Goal: Find contact information: Find contact information

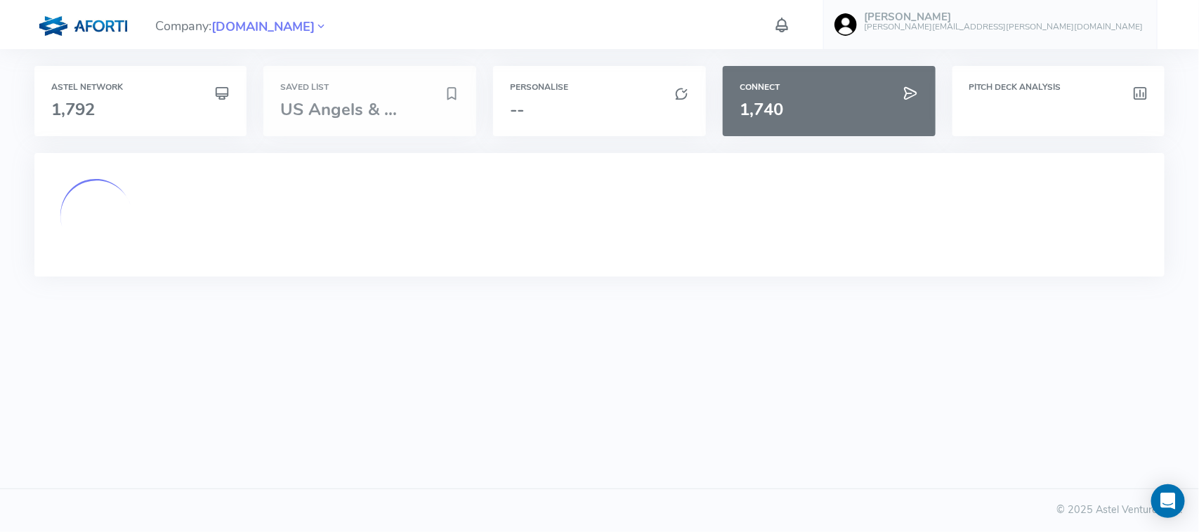
click at [362, 112] on span "US Angels & ..." at bounding box center [338, 109] width 117 height 22
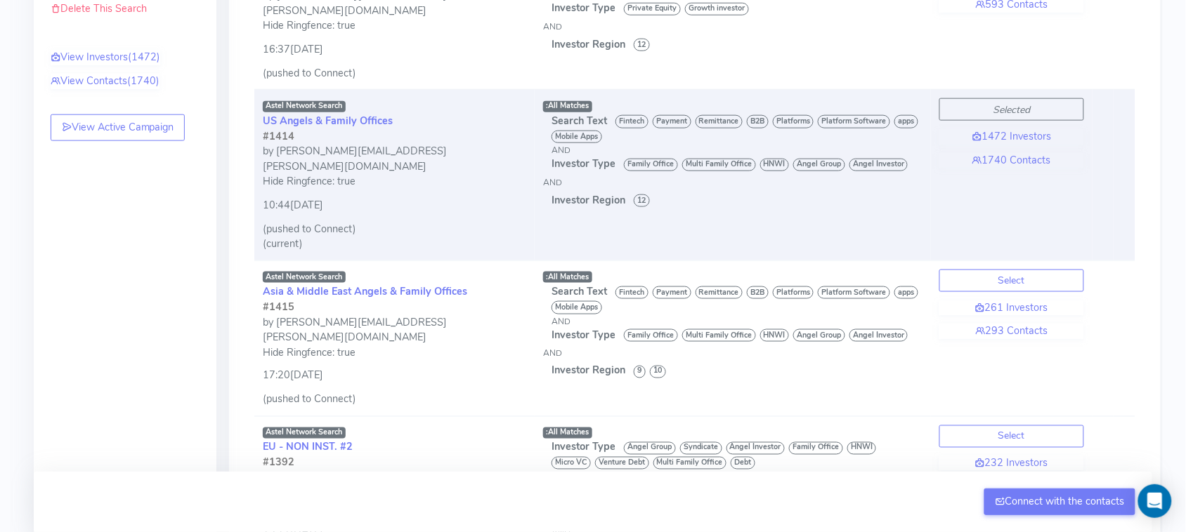
scroll to position [432, 0]
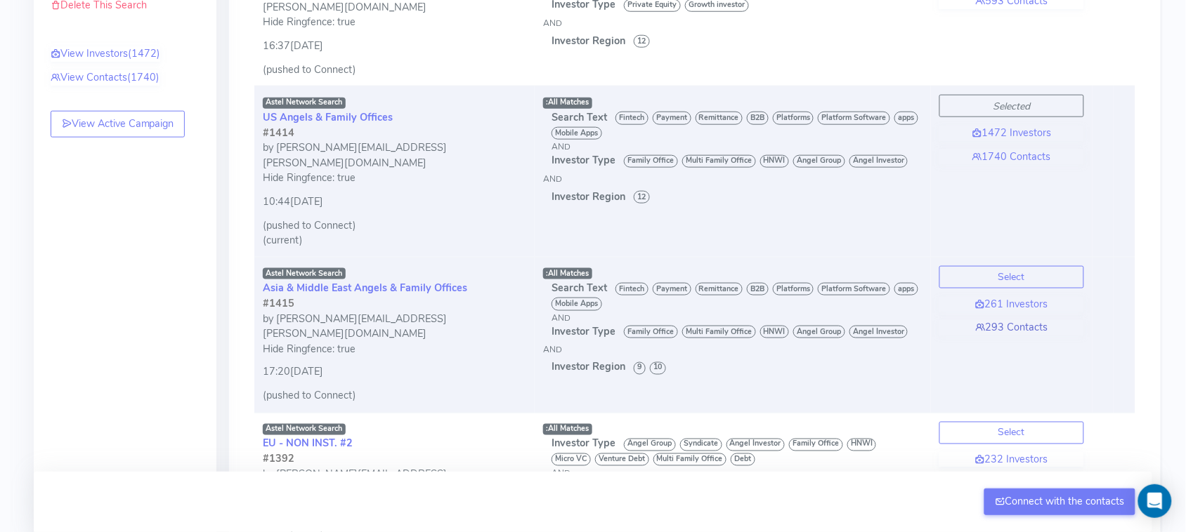
click at [1026, 320] on link "293 Contacts" at bounding box center [1011, 327] width 145 height 15
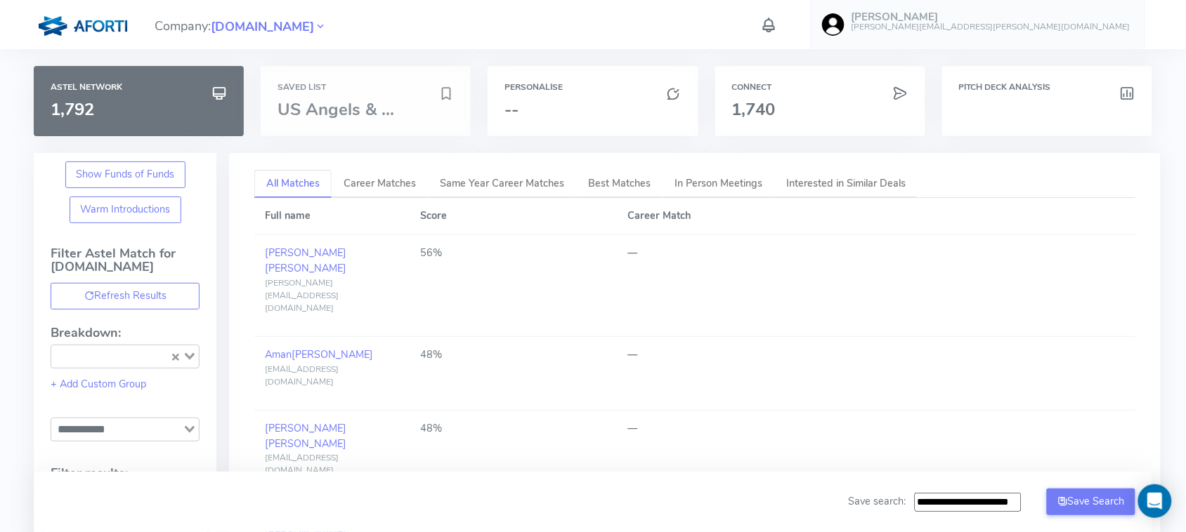
click at [362, 102] on span "US Angels & ..." at bounding box center [335, 109] width 117 height 22
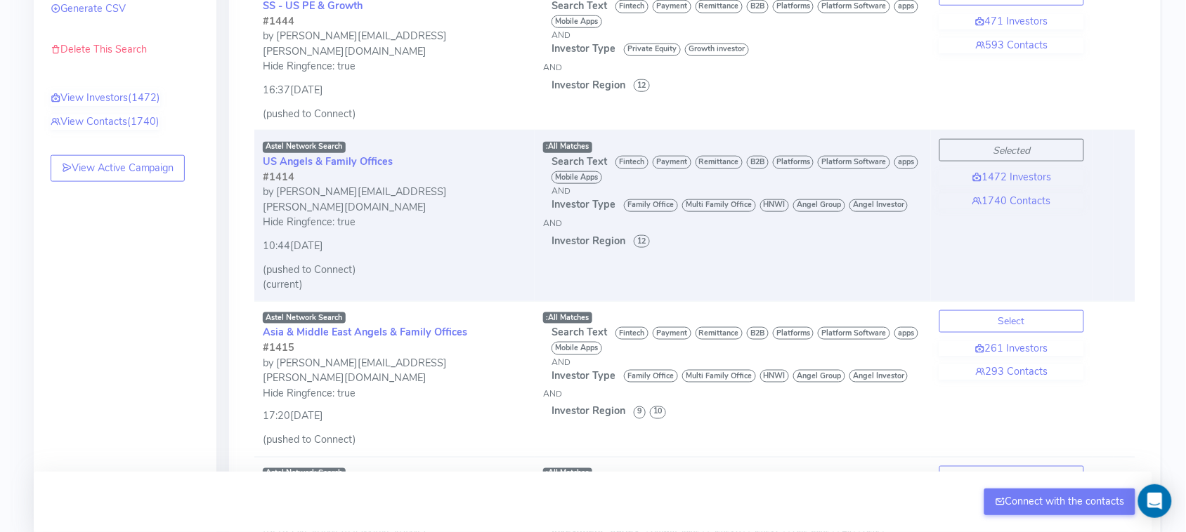
scroll to position [384, 0]
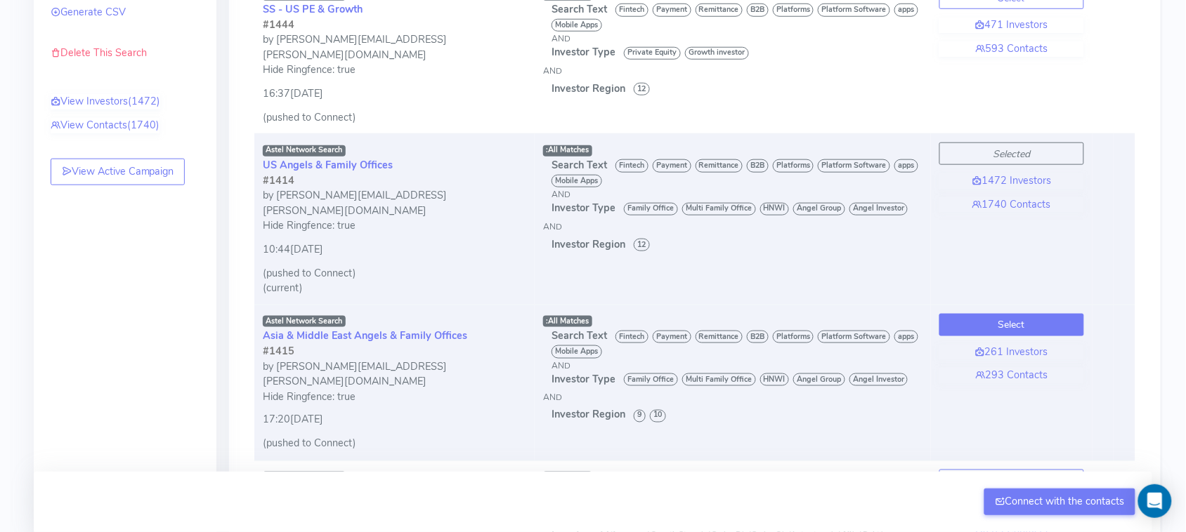
click at [1041, 314] on button "Select" at bounding box center [1011, 325] width 145 height 22
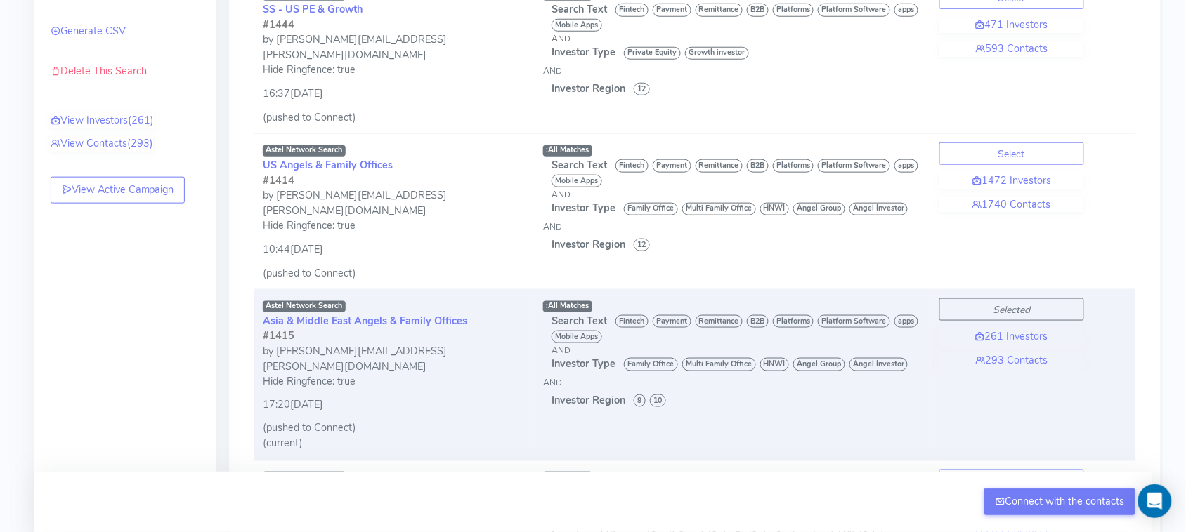
scroll to position [403, 0]
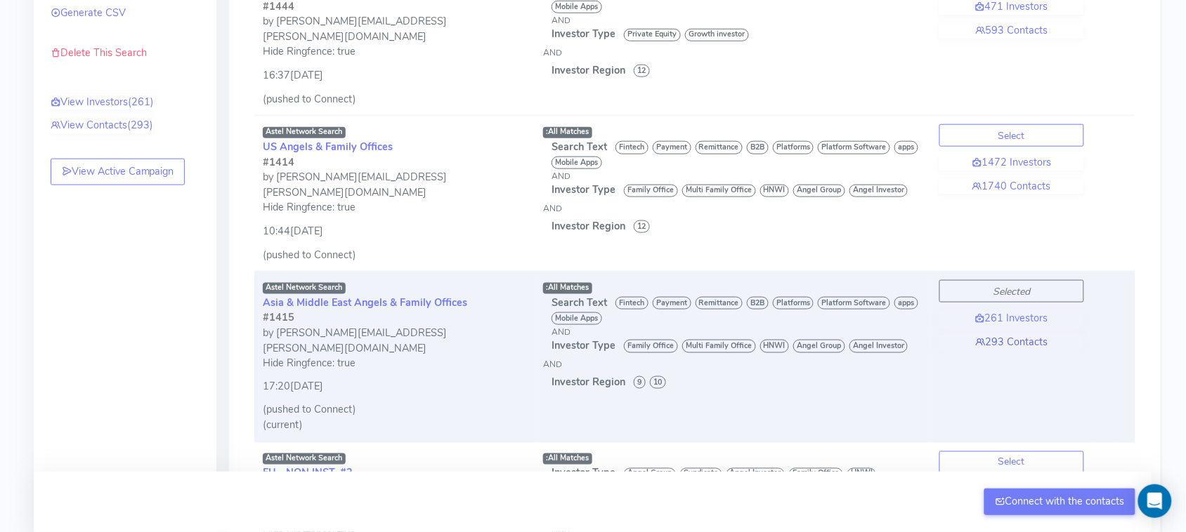
click at [1010, 335] on link "293 Contacts" at bounding box center [1011, 342] width 145 height 15
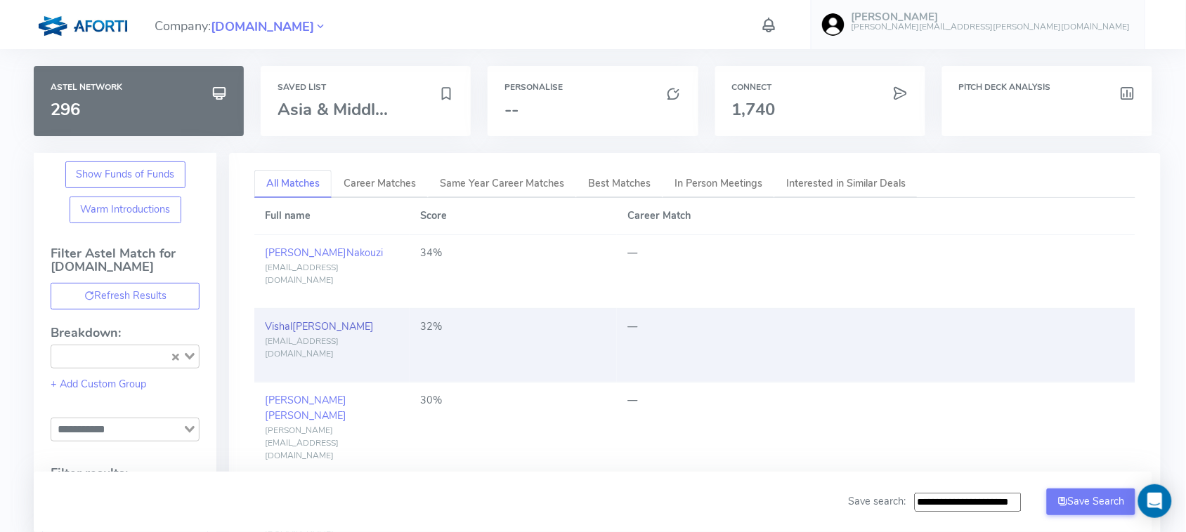
drag, startPoint x: 308, startPoint y: 321, endPoint x: 299, endPoint y: 317, distance: 9.4
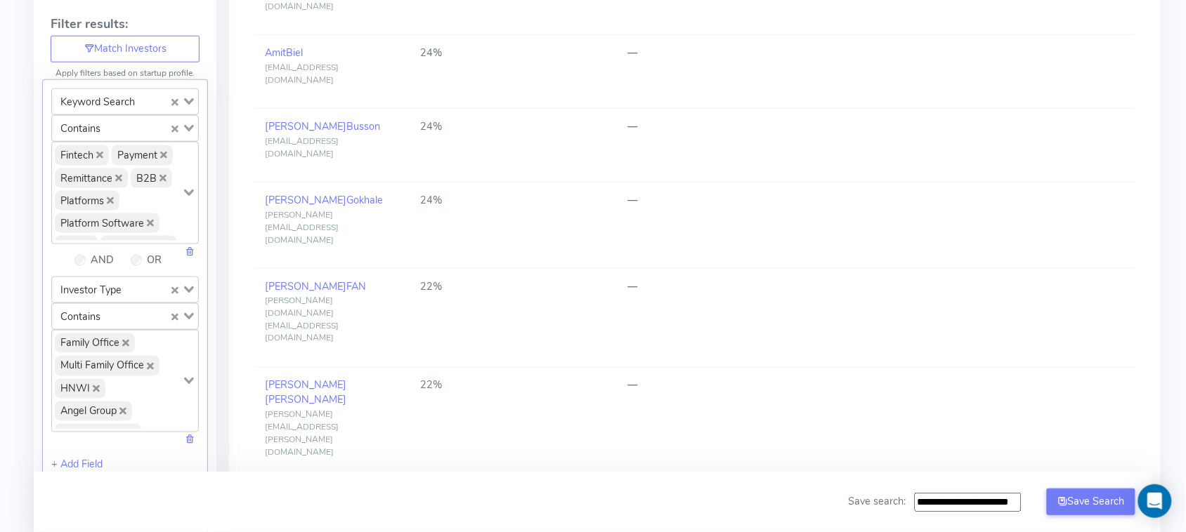
scroll to position [458, 0]
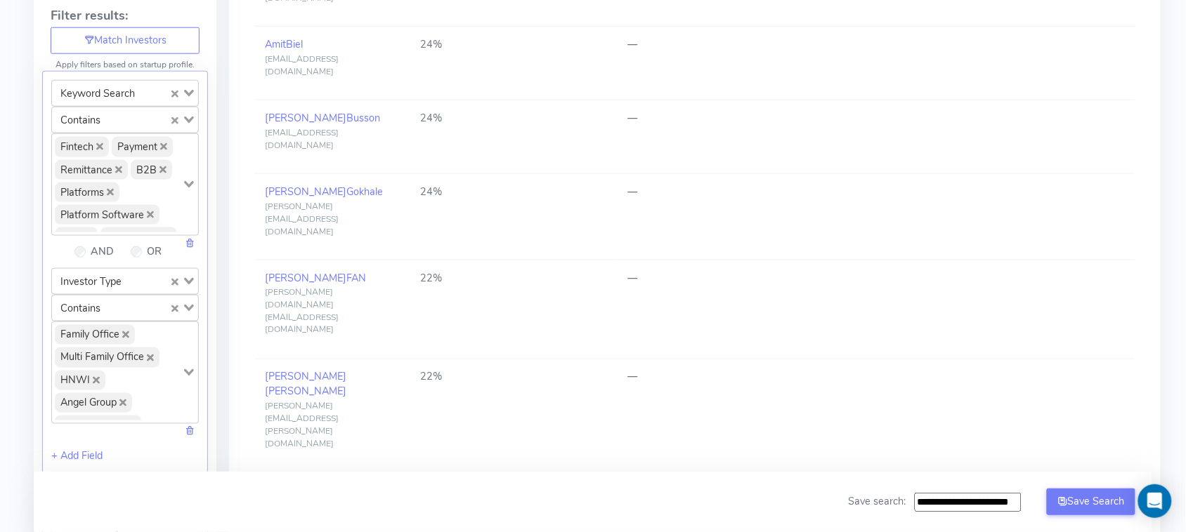
drag, startPoint x: 322, startPoint y: 409, endPoint x: 304, endPoint y: 409, distance: 17.6
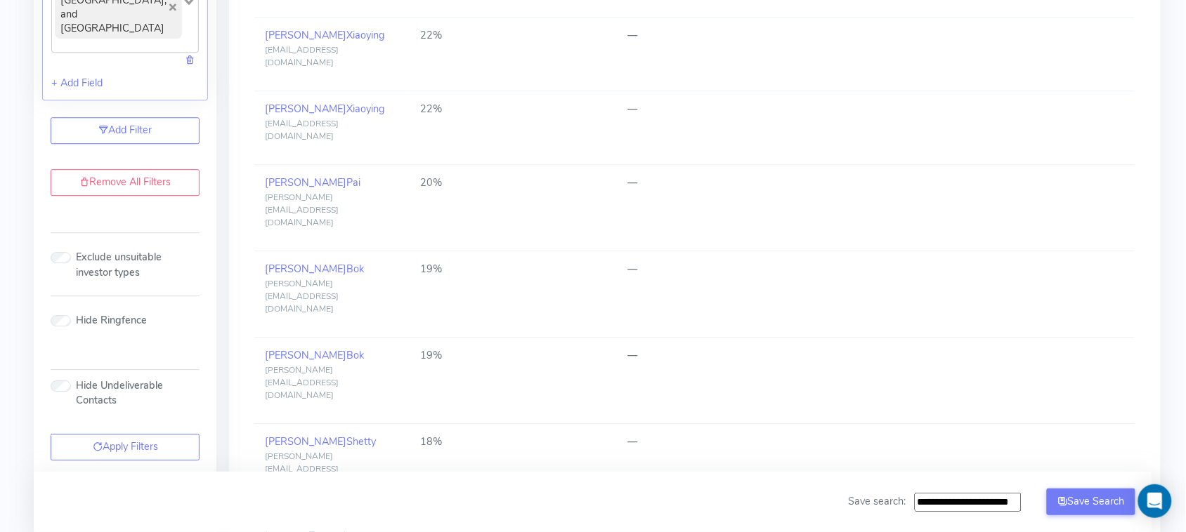
scroll to position [1082, 0]
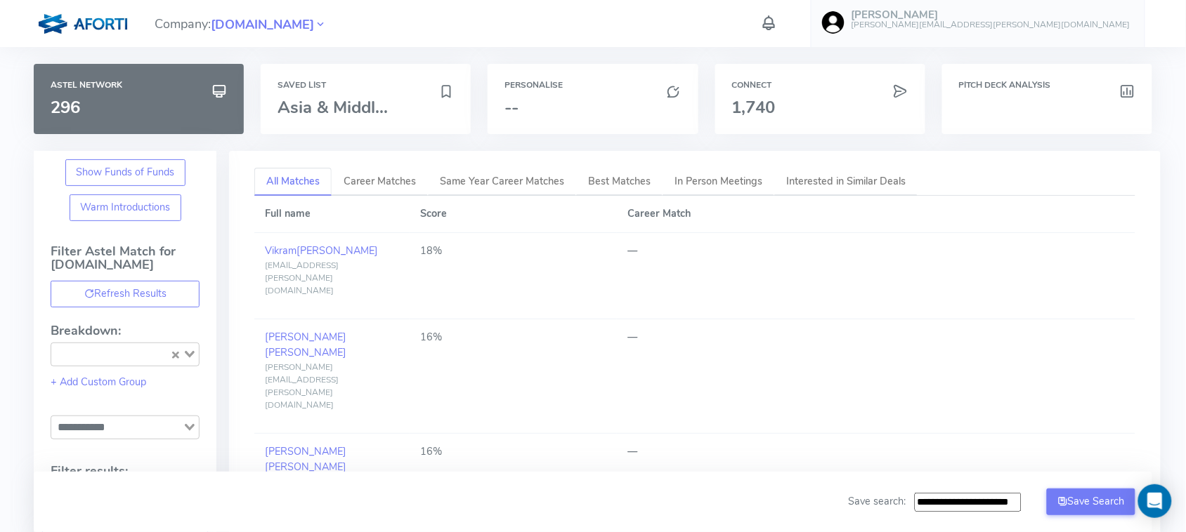
scroll to position [0, 0]
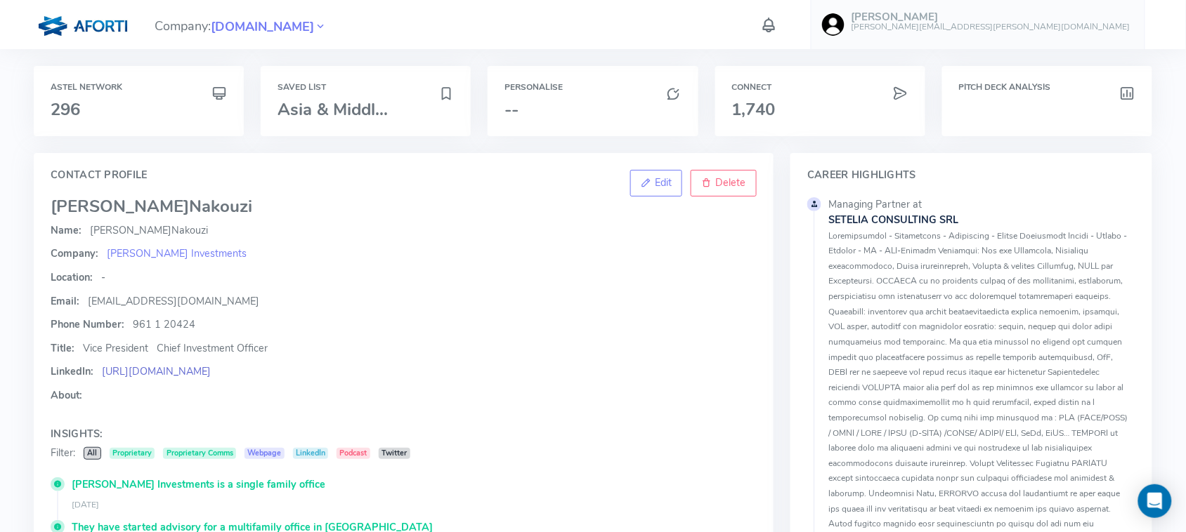
click at [211, 374] on link "https://linkedin.com/in/charles-nakouzi-cfa-44415417/?originalSubdomain=lb" at bounding box center [156, 372] width 109 height 14
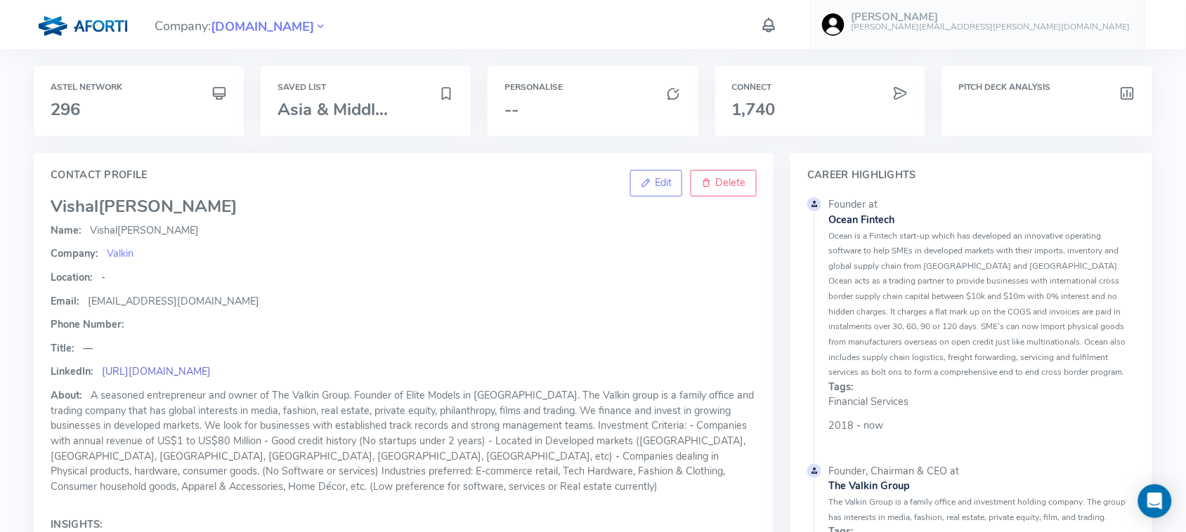
click at [211, 369] on link "https://www.linkedin.com/in/vishalhk/" at bounding box center [156, 372] width 109 height 14
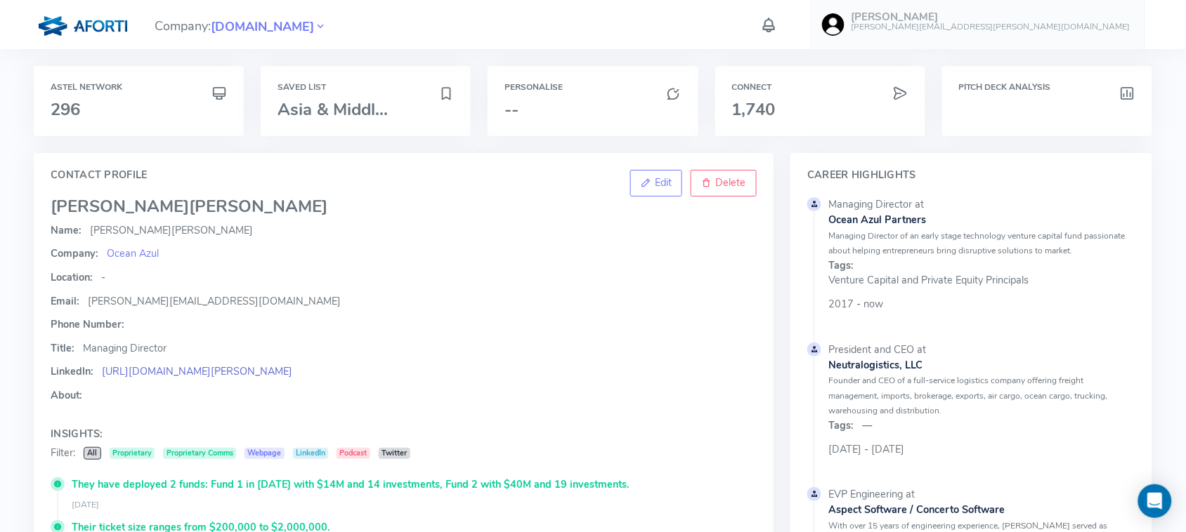
click at [192, 370] on link "https://linkedin.com/in/alex-tellez-900b50/" at bounding box center [197, 372] width 190 height 14
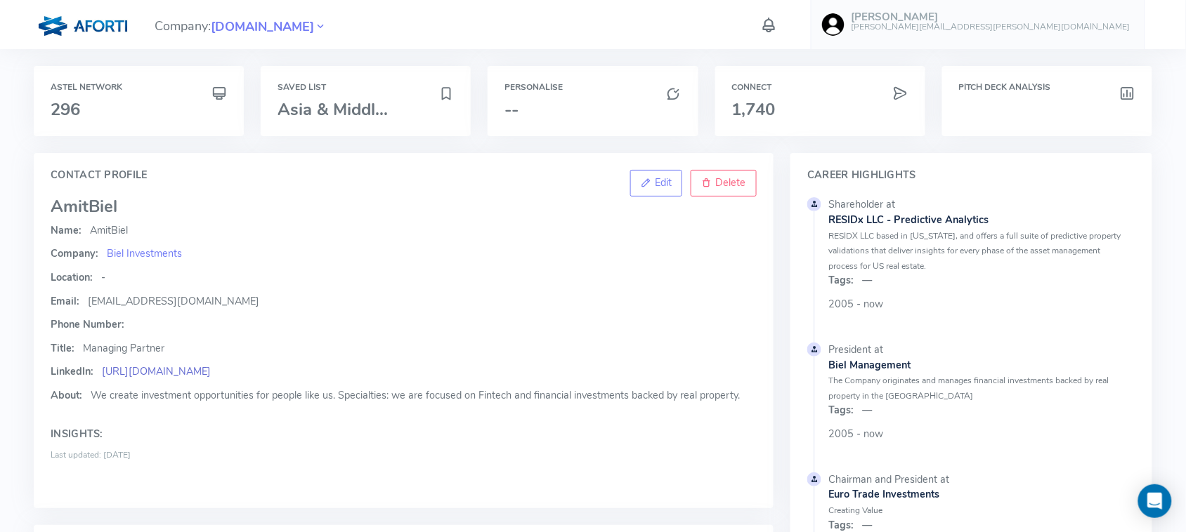
click at [174, 370] on link "https://www.linkedin.com/in/amitbiel/" at bounding box center [156, 372] width 109 height 14
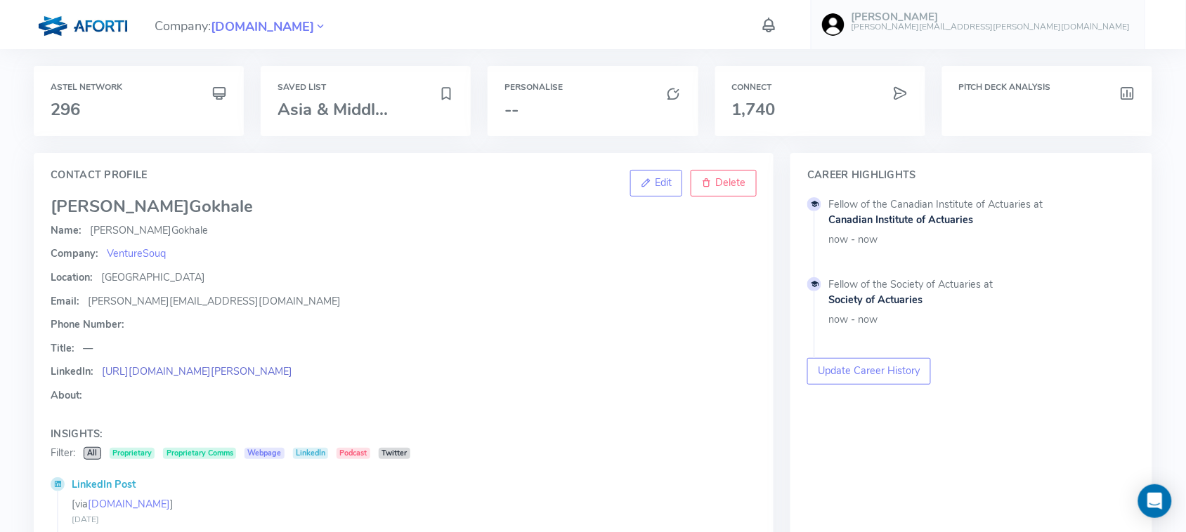
click at [208, 369] on link "https://ae.linkedin.com/in/sonia-seth-gokhale-b0906014" at bounding box center [197, 372] width 190 height 14
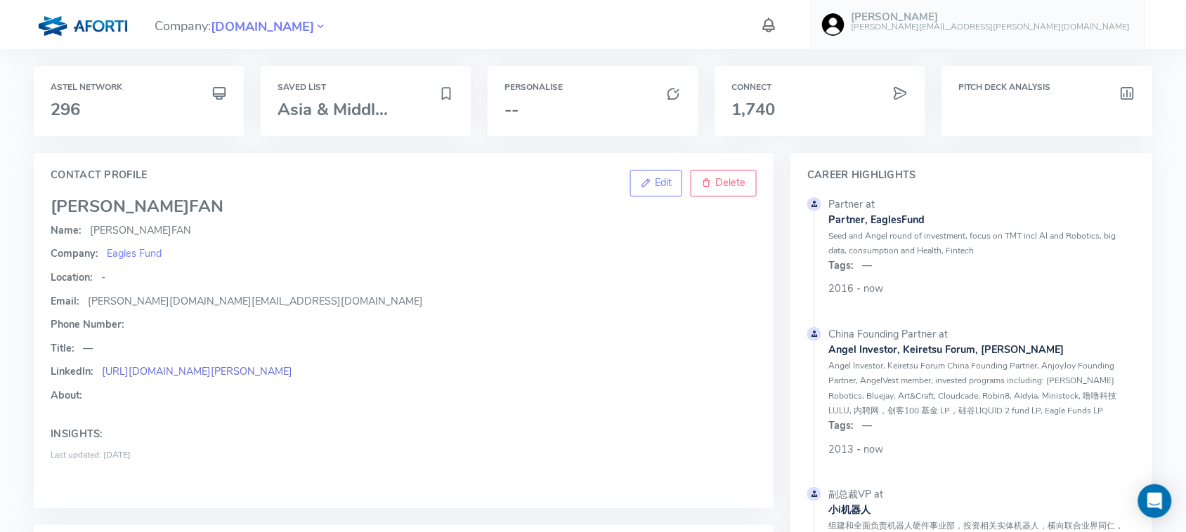
click at [237, 371] on link "[URL][DOMAIN_NAME][PERSON_NAME]" at bounding box center [197, 372] width 190 height 14
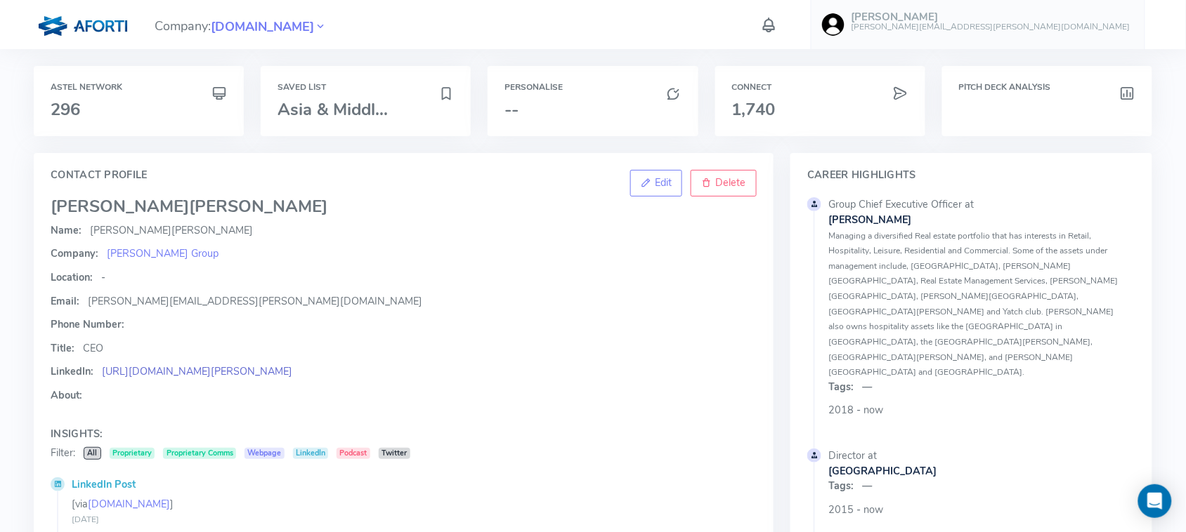
click at [292, 376] on link "https://linkedin.com/in/benoy-kurien-85805a14/?originalSubdomain=ae" at bounding box center [197, 372] width 190 height 14
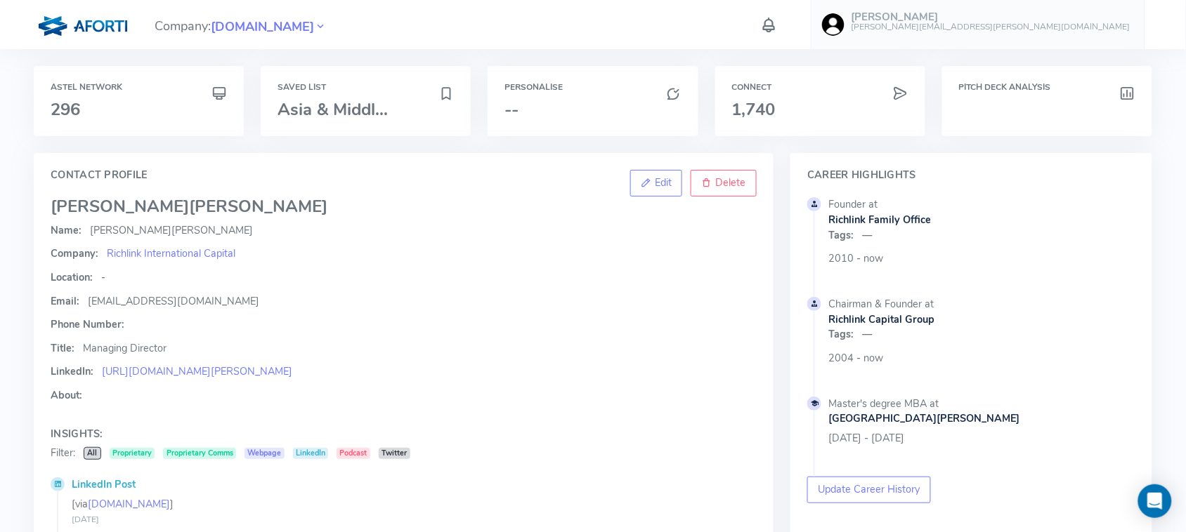
click at [279, 367] on link "https://cn.linkedin.com/in/jason-zheng-13623a169" at bounding box center [197, 372] width 190 height 14
click at [169, 377] on link "https://cn.linkedin.com/in/jason-zheng-13623a169" at bounding box center [197, 372] width 190 height 14
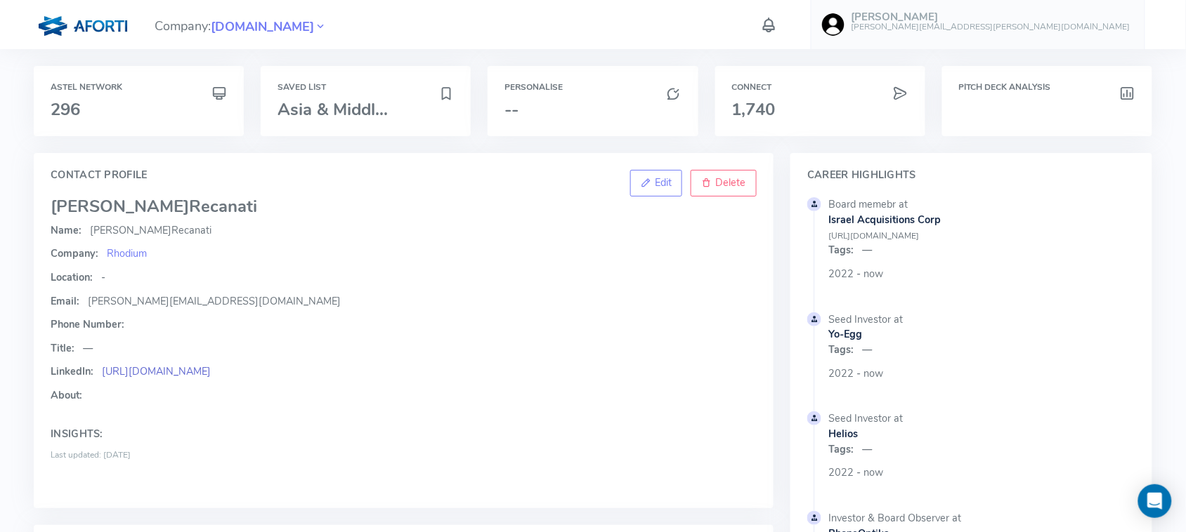
click at [211, 371] on link "[URL][DOMAIN_NAME]" at bounding box center [156, 372] width 109 height 14
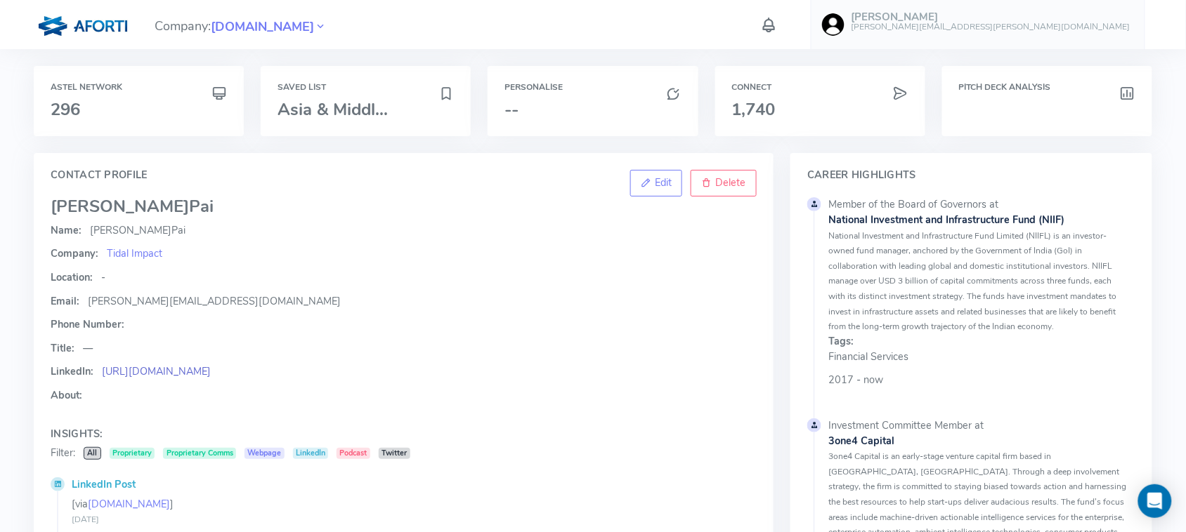
click at [181, 374] on link "https://www.linkedin.com/in/mohandaspai/" at bounding box center [156, 372] width 109 height 14
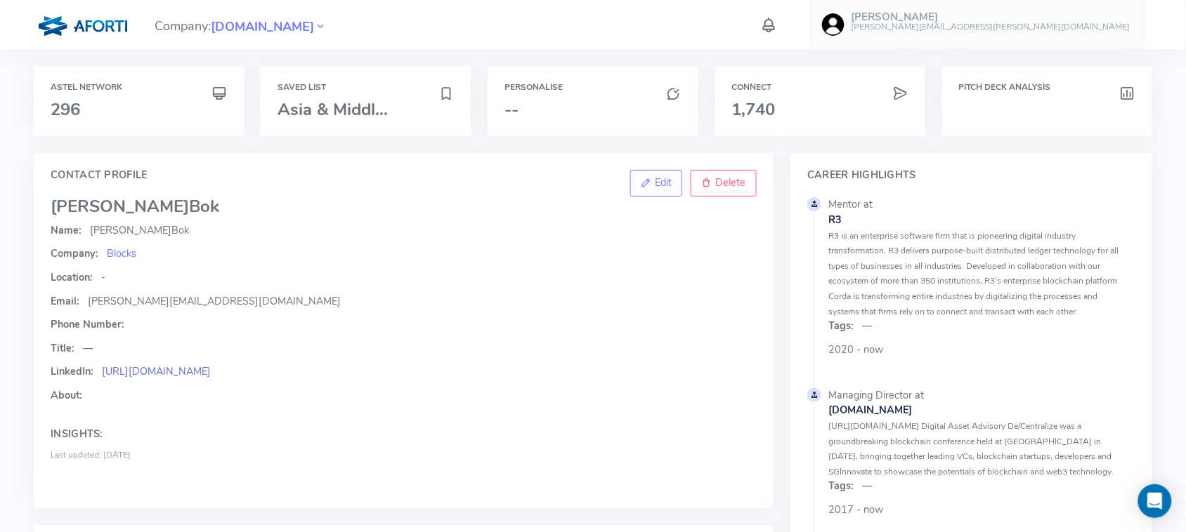
click at [169, 373] on link "[URL][DOMAIN_NAME]" at bounding box center [156, 372] width 109 height 14
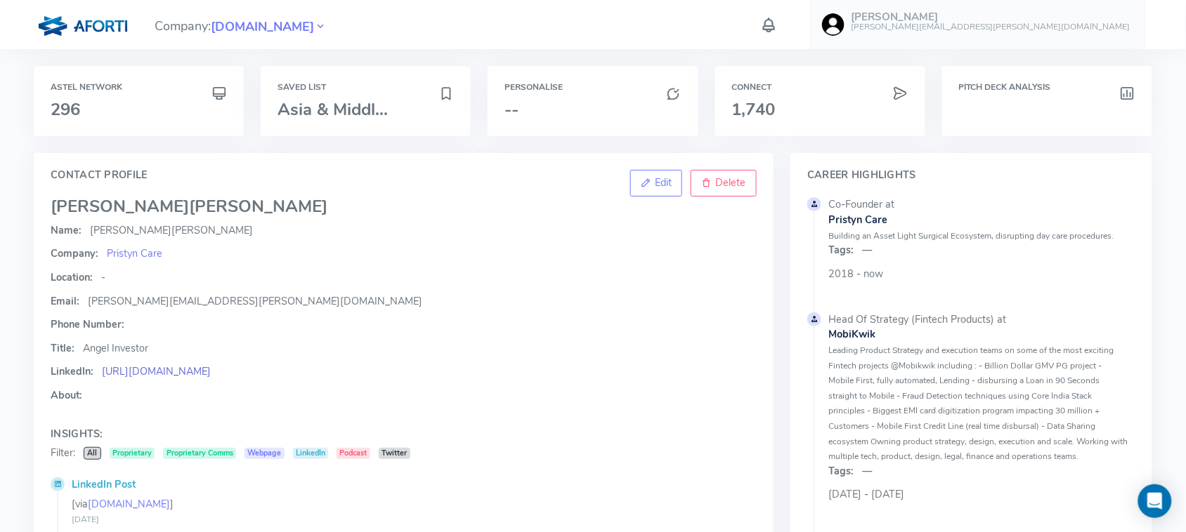
click at [211, 377] on link "https://www.linkedin.com/in/harsimarbirsingh/" at bounding box center [156, 372] width 109 height 14
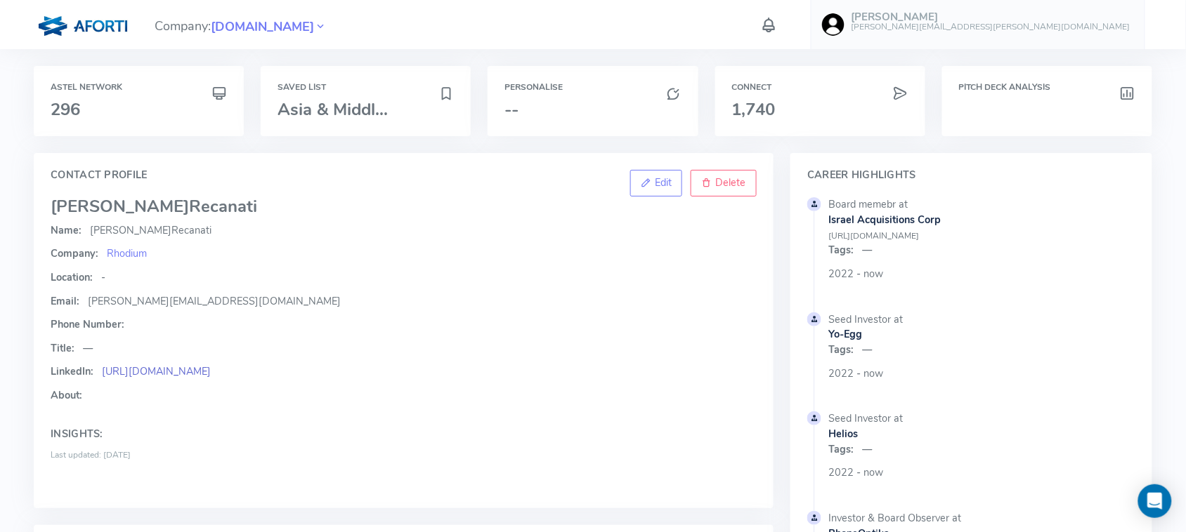
click at [211, 371] on link "[URL][DOMAIN_NAME]" at bounding box center [156, 372] width 109 height 14
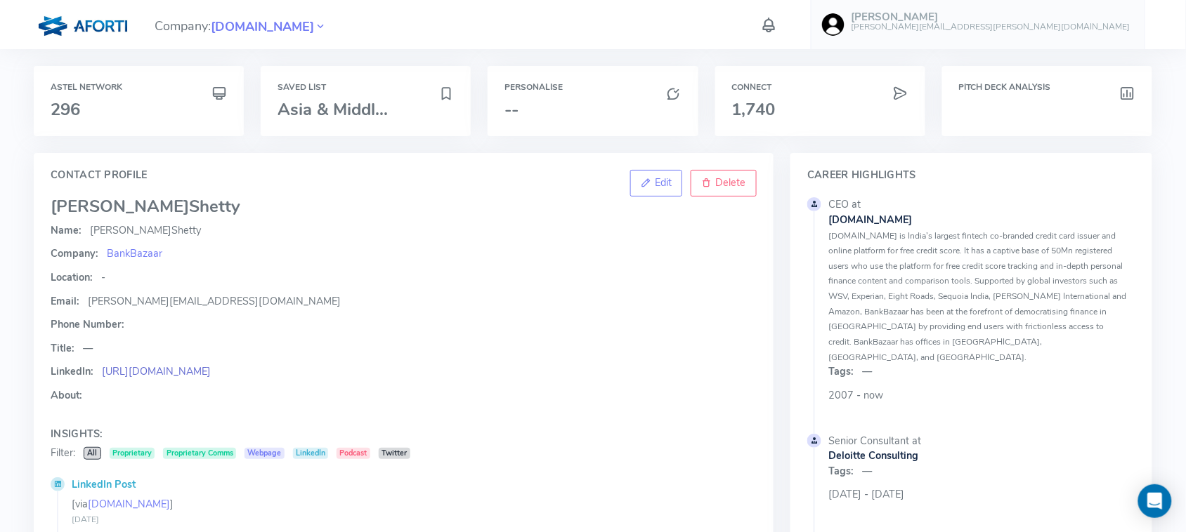
click at [211, 372] on link "https://www.linkedin.com/in/adhilshetty" at bounding box center [156, 372] width 109 height 14
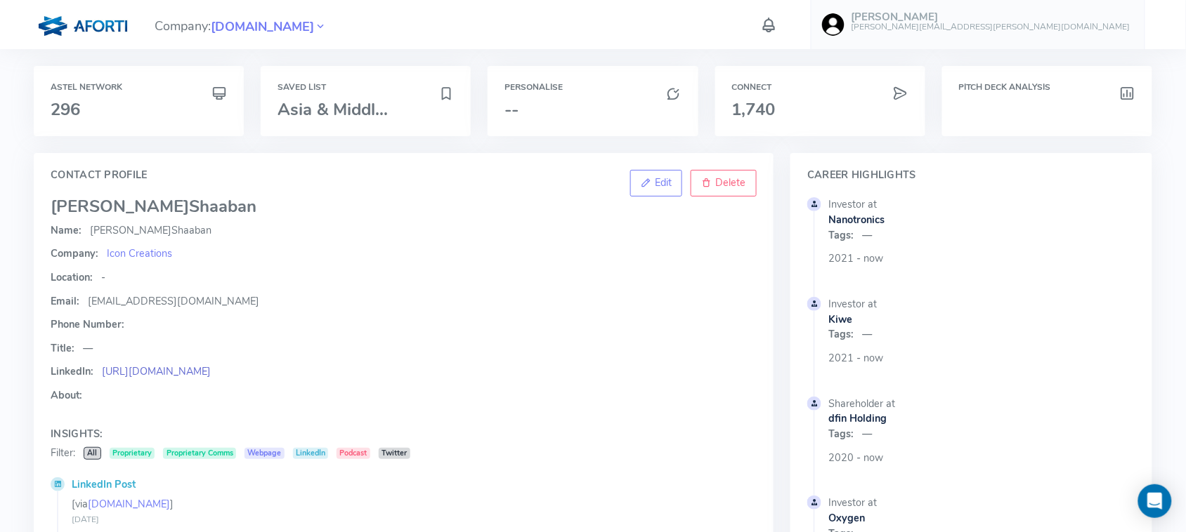
click at [211, 367] on link "[URL][DOMAIN_NAME]" at bounding box center [156, 372] width 109 height 14
